Goal: Task Accomplishment & Management: Manage account settings

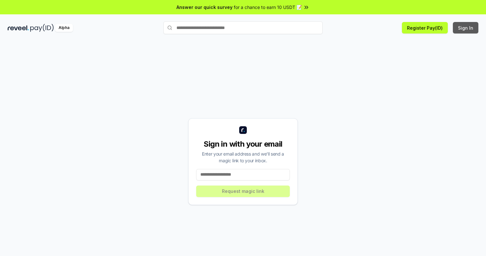
click at [466, 28] on button "Sign In" at bounding box center [465, 27] width 25 height 11
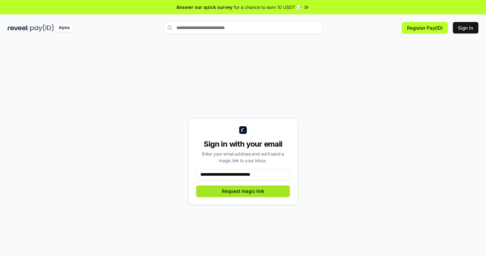
type input "**********"
click at [243, 191] on button "Request magic link" at bounding box center [243, 190] width 94 height 11
